Goal: Use online tool/utility: Utilize a website feature to perform a specific function

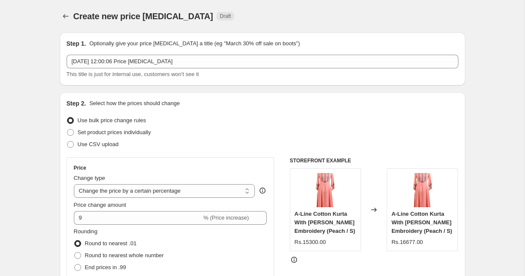
select select "percentage"
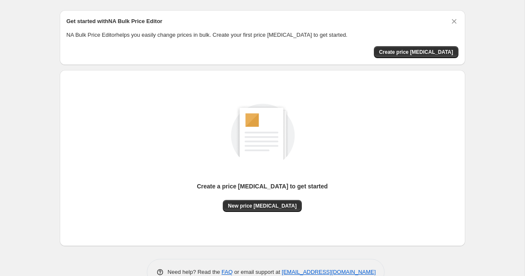
scroll to position [44, 0]
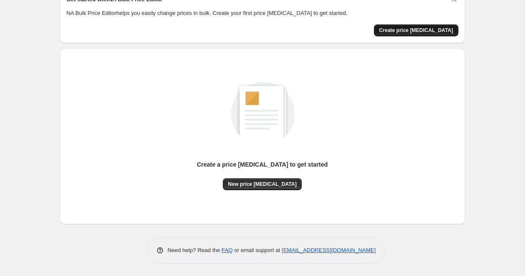
click at [440, 29] on span "Create price [MEDICAL_DATA]" at bounding box center [416, 30] width 74 height 7
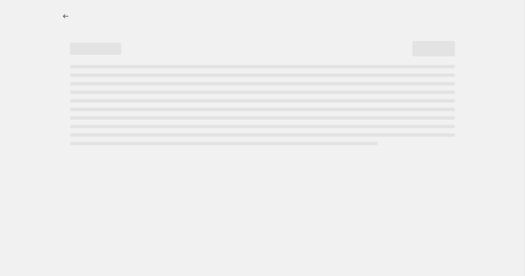
select select "percentage"
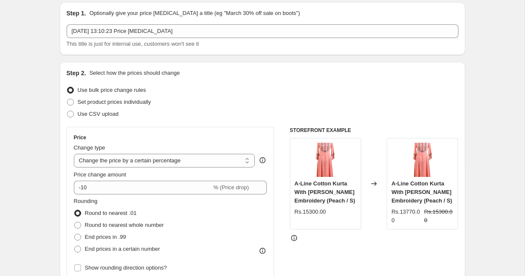
scroll to position [31, 0]
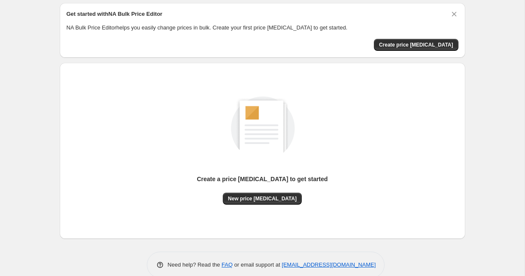
scroll to position [44, 0]
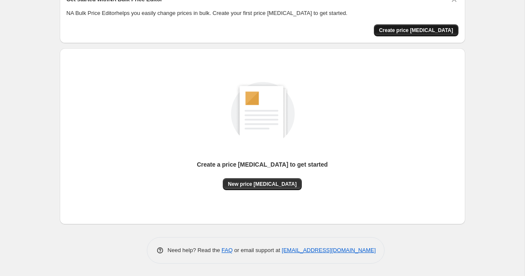
click at [429, 29] on span "Create price [MEDICAL_DATA]" at bounding box center [416, 30] width 74 height 7
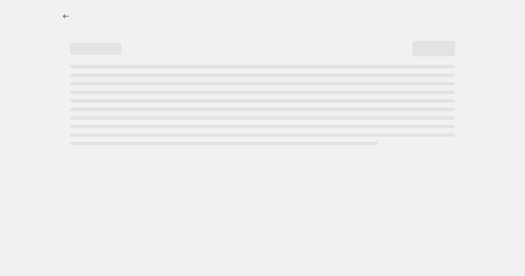
select select "percentage"
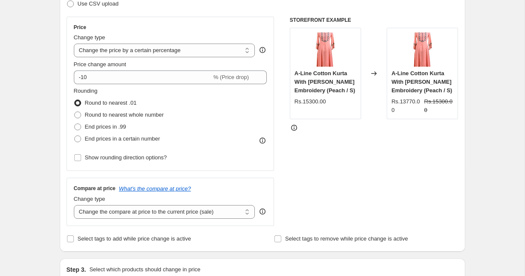
scroll to position [145, 0]
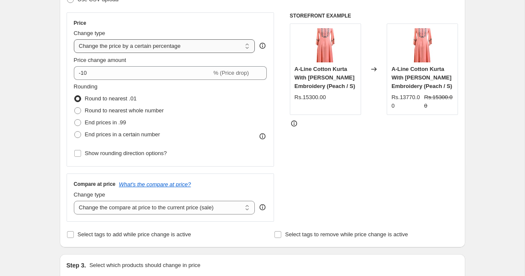
click at [245, 42] on select "Change the price to a certain amount Change the price by a certain amount Chang…" at bounding box center [164, 46] width 181 height 14
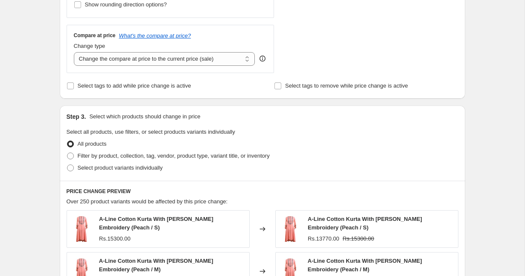
scroll to position [0, 0]
